Goal: Navigation & Orientation: Understand site structure

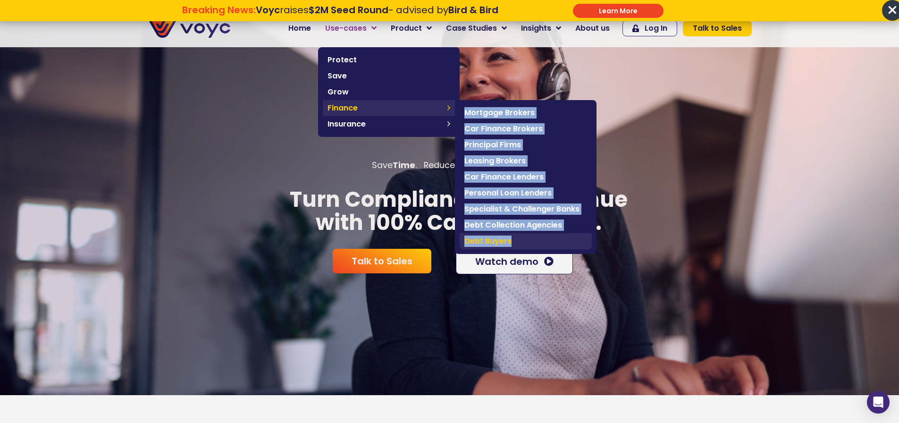
drag, startPoint x: 466, startPoint y: 109, endPoint x: 562, endPoint y: 247, distance: 168.6
click at [562, 247] on div "Mortgage Brokers Car Finance Brokers Principal Firms Leasing Brokers Car Financ…" at bounding box center [526, 177] width 142 height 154
copy div "Mortgage Brokers Car Finance Brokers Principal Firms Leasing Brokers Car Financ…"
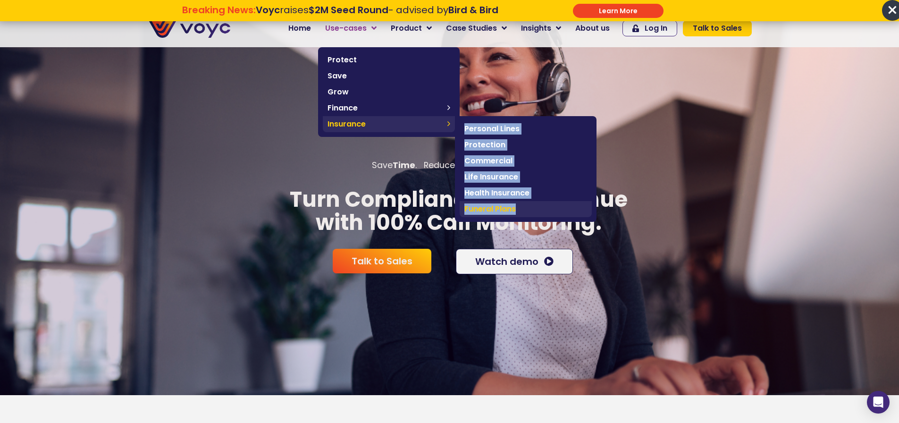
drag, startPoint x: 466, startPoint y: 126, endPoint x: 533, endPoint y: 213, distance: 109.5
click at [533, 213] on div "Personal Lines Protection Commercial Life Insurance Health Insurance Funeral Pl…" at bounding box center [526, 169] width 142 height 106
copy div "Personal Lines Protection Commercial Life Insurance Health Insurance Funeral Pl…"
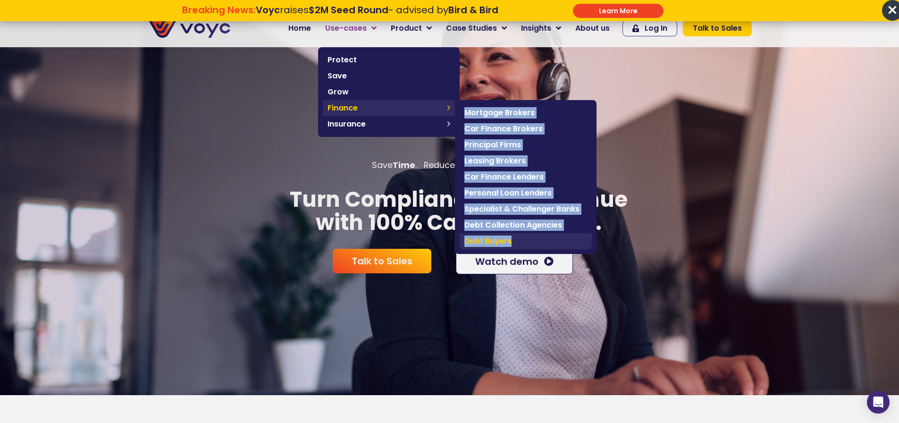
drag, startPoint x: 465, startPoint y: 111, endPoint x: 550, endPoint y: 243, distance: 156.9
click at [550, 243] on div "Mortgage Brokers Car Finance Brokers Principal Firms Leasing Brokers Car Financ…" at bounding box center [526, 177] width 142 height 154
copy div "Mortgage Brokers Car Finance Brokers Principal Firms Leasing Brokers Car Financ…"
